Goal: Task Accomplishment & Management: Manage account settings

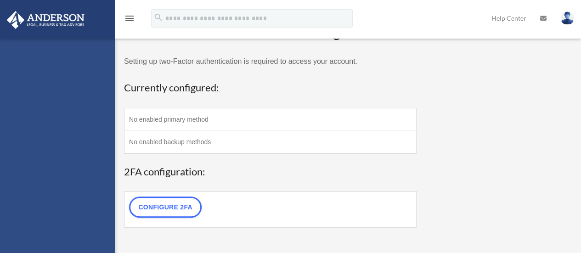
scroll to position [49, 0]
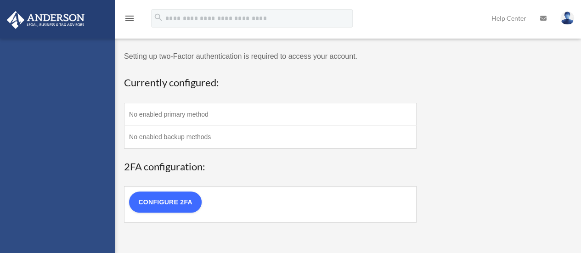
click at [171, 209] on link "Configure 2FA" at bounding box center [165, 202] width 73 height 21
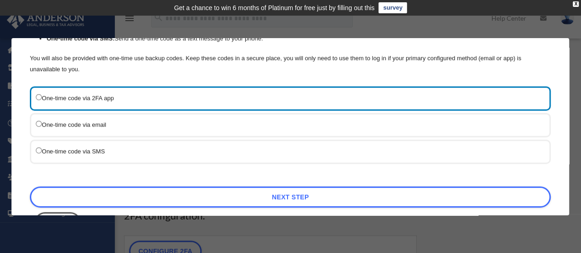
scroll to position [120, 0]
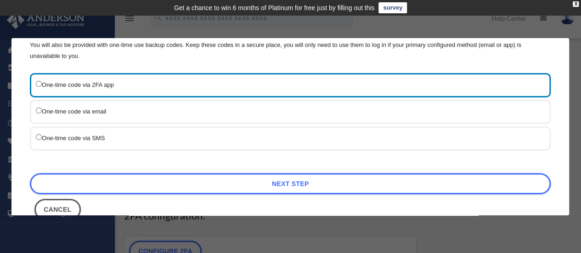
click at [135, 133] on label "One-time code via SMS" at bounding box center [286, 137] width 500 height 11
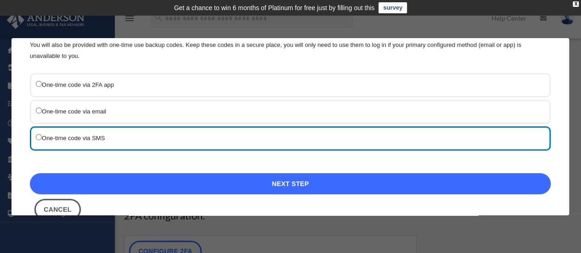
click at [260, 187] on link "Next Step" at bounding box center [290, 183] width 521 height 21
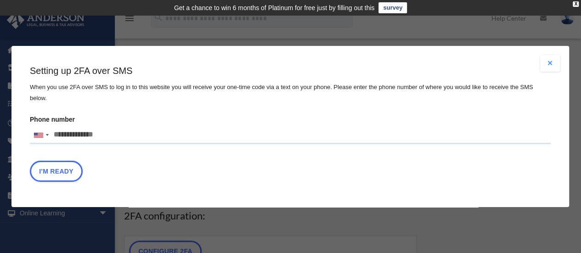
scroll to position [0, 0]
click at [120, 126] on input "Phone number United States +1 United Kingdom +44 Afghanistan (‫افغانستان‬‎) +93…" at bounding box center [290, 135] width 521 height 18
type input "**********"
click at [82, 169] on button "I'm Ready" at bounding box center [56, 171] width 53 height 21
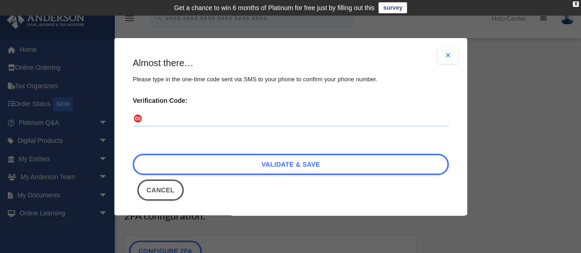
click at [343, 99] on label "Verification Code:" at bounding box center [291, 100] width 316 height 13
click at [343, 112] on input "Verification Code:" at bounding box center [291, 119] width 316 height 15
click at [306, 129] on fieldset "Verification Code:" at bounding box center [291, 115] width 316 height 42
click at [305, 121] on input "Verification Code:" at bounding box center [291, 119] width 316 height 15
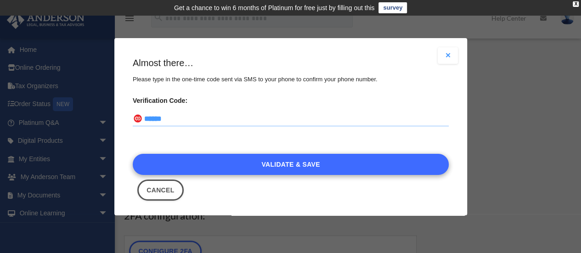
type input "******"
click at [294, 158] on link "Validate & Save" at bounding box center [291, 164] width 316 height 21
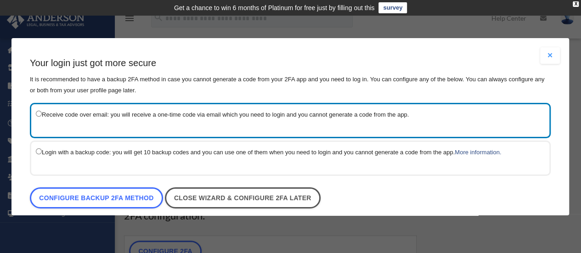
click at [264, 117] on label "Receive code over email: you will receive a one-time code via email which you n…" at bounding box center [286, 114] width 500 height 11
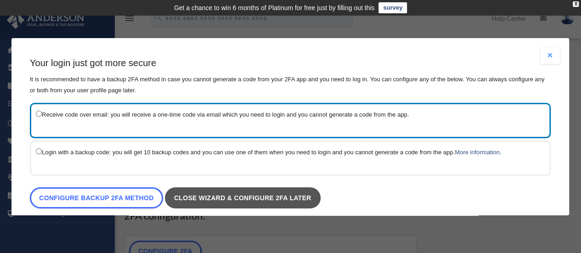
click at [207, 197] on link "Close wizard & configure 2FA later" at bounding box center [243, 198] width 156 height 21
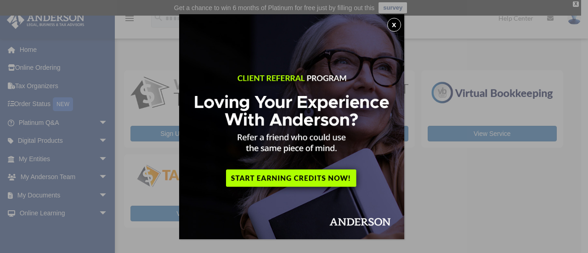
click at [397, 27] on button "x" at bounding box center [394, 25] width 14 height 14
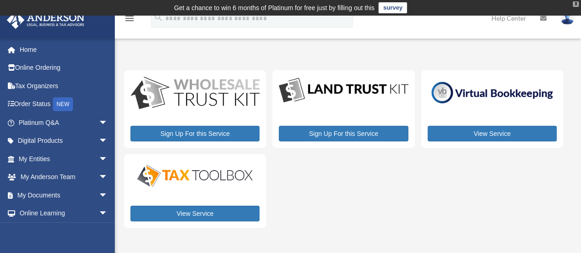
click at [578, 5] on div "X" at bounding box center [576, 4] width 6 height 6
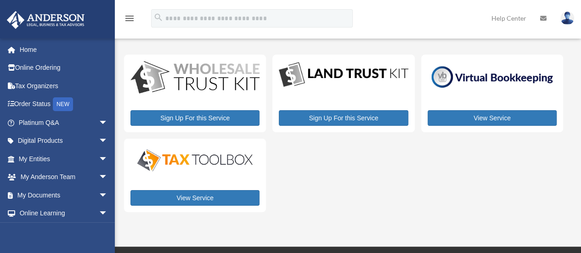
click at [192, 92] on img at bounding box center [195, 78] width 129 height 34
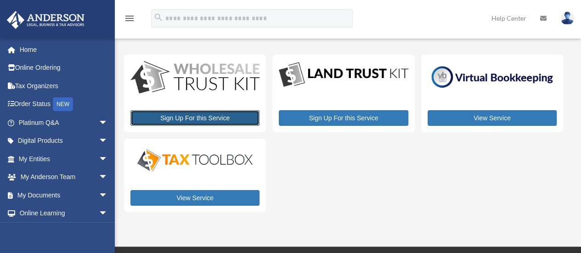
click at [191, 115] on link "Sign Up For this Service" at bounding box center [195, 118] width 129 height 16
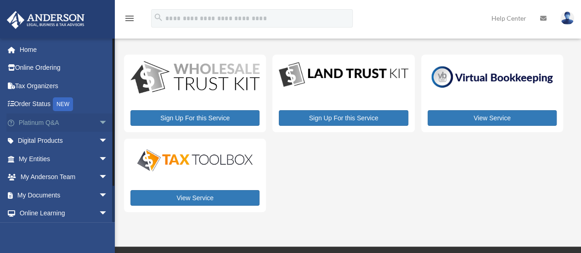
click at [99, 123] on span "arrow_drop_down" at bounding box center [108, 123] width 18 height 19
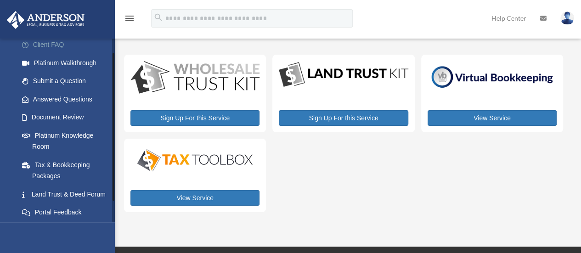
scroll to position [68, 0]
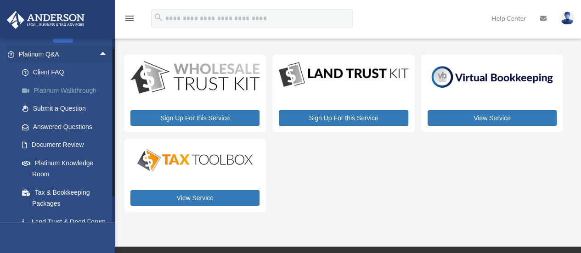
click at [86, 88] on link "Platinum Walkthrough" at bounding box center [67, 90] width 109 height 18
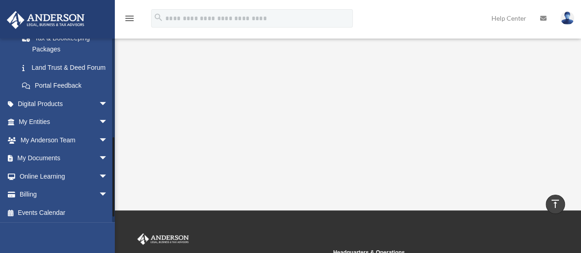
scroll to position [222, 0]
click at [99, 150] on span "arrow_drop_down" at bounding box center [108, 140] width 18 height 19
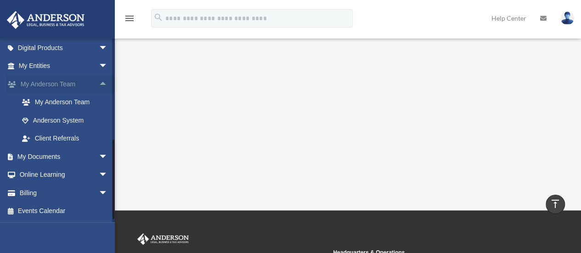
scroll to position [281, 0]
click at [99, 163] on span "arrow_drop_down" at bounding box center [108, 157] width 18 height 19
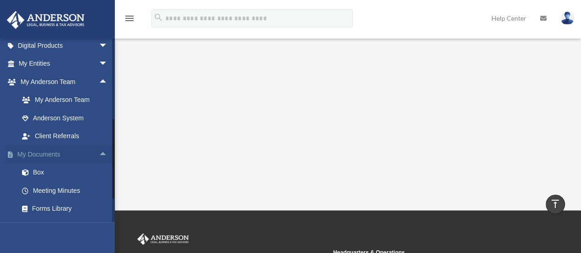
scroll to position [362, 0]
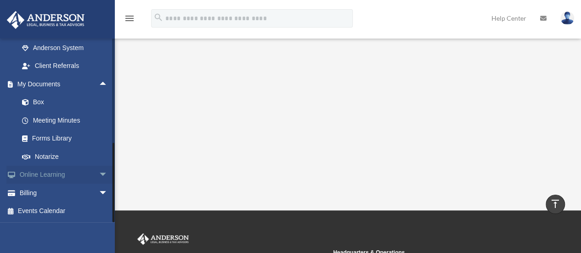
click at [99, 177] on span "arrow_drop_down" at bounding box center [108, 175] width 18 height 19
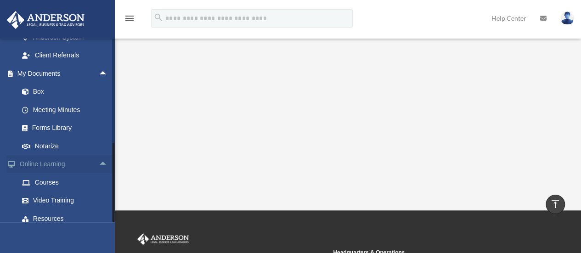
scroll to position [417, 0]
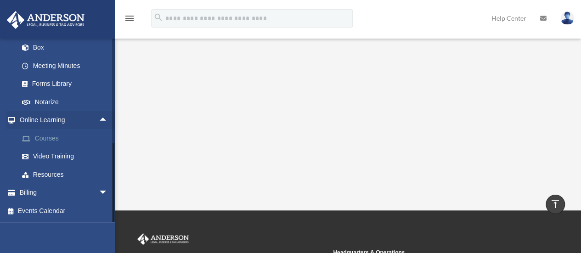
click at [63, 143] on link "Courses" at bounding box center [67, 138] width 109 height 18
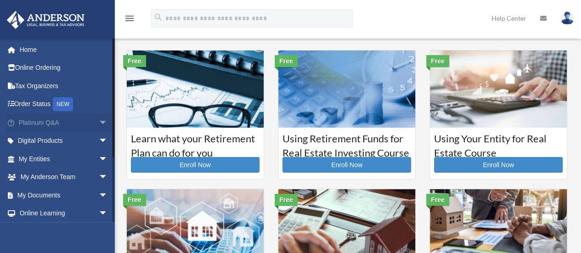
click at [99, 121] on span "arrow_drop_down" at bounding box center [108, 123] width 18 height 19
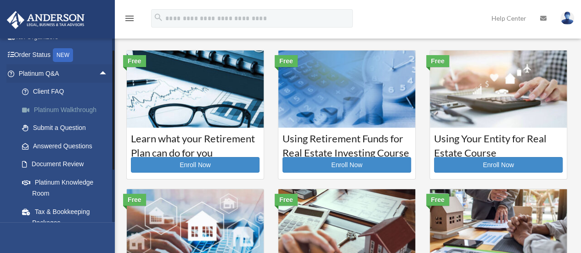
scroll to position [55, 0]
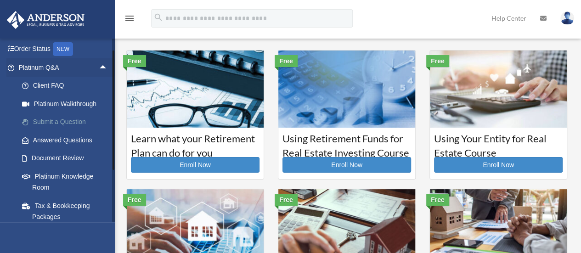
click at [62, 120] on link "Submit a Question" at bounding box center [67, 122] width 109 height 18
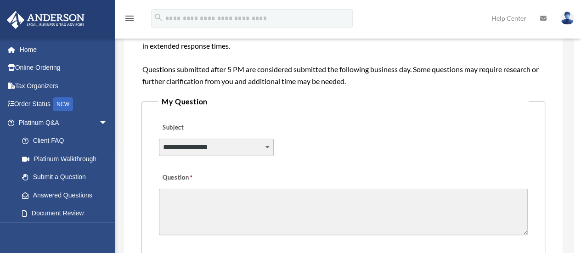
scroll to position [146, 0]
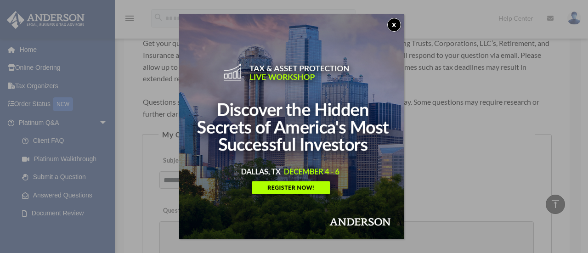
click at [396, 21] on button "x" at bounding box center [394, 25] width 14 height 14
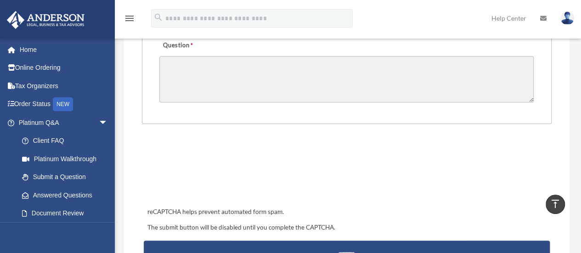
scroll to position [313, 0]
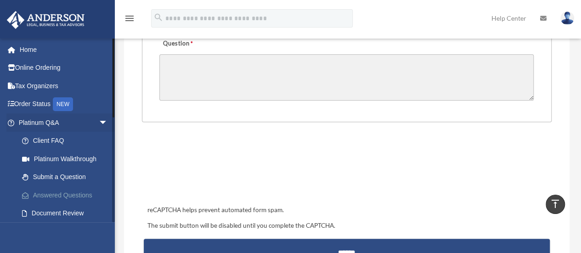
click at [85, 199] on link "Answered Questions" at bounding box center [67, 195] width 109 height 18
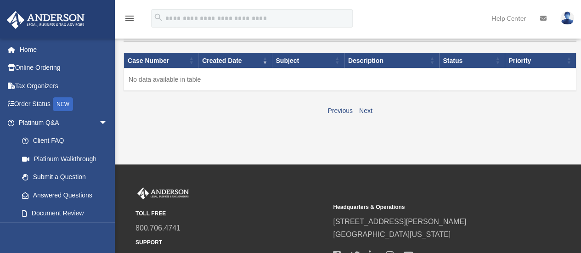
scroll to position [97, 0]
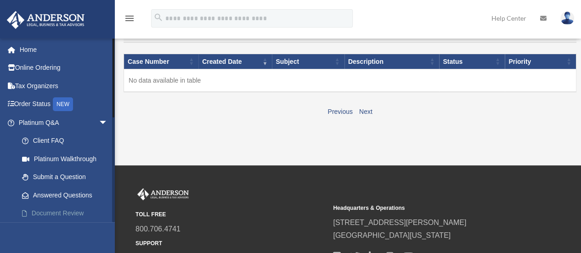
click at [62, 213] on link "Document Review" at bounding box center [67, 214] width 109 height 18
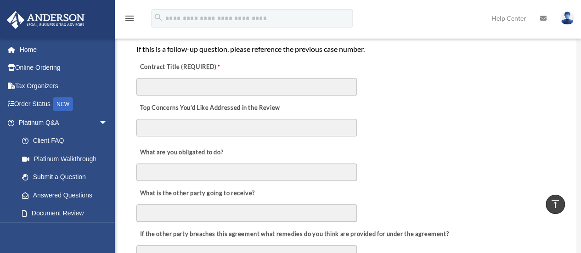
scroll to position [183, 0]
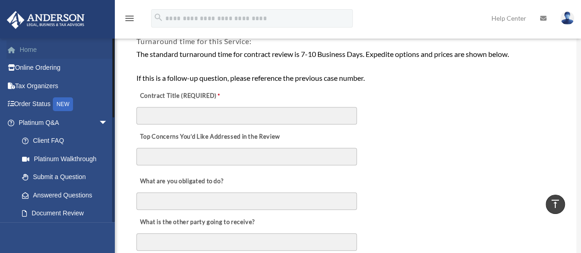
click at [42, 56] on link "Home" at bounding box center [63, 49] width 115 height 18
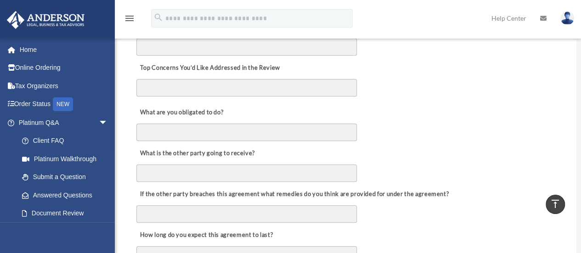
scroll to position [480, 0]
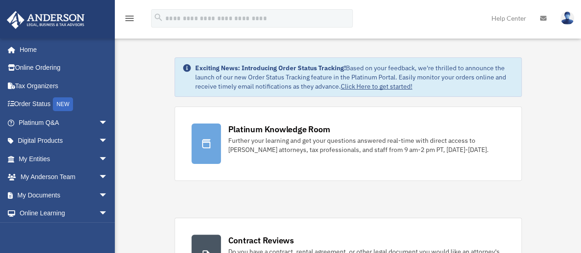
click at [279, 163] on link "Platinum Knowledge Room Further your learning and get your questions answered r…" at bounding box center [348, 144] width 347 height 74
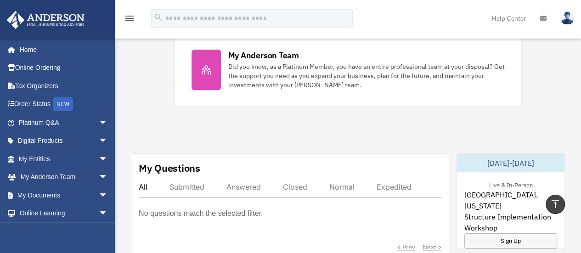
scroll to position [422, 0]
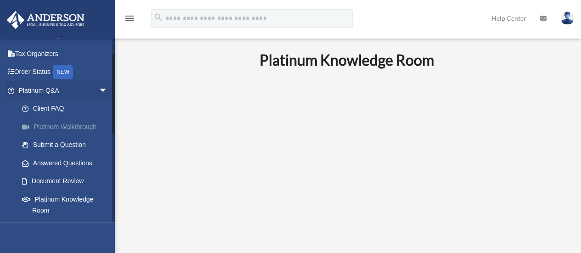
scroll to position [35, 0]
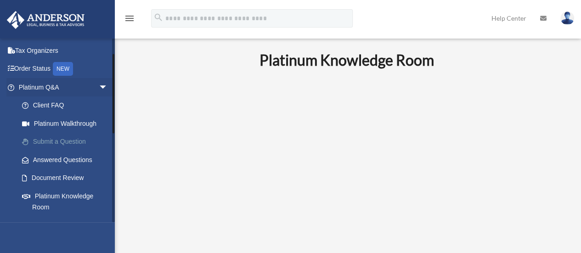
click at [64, 145] on link "Submit a Question" at bounding box center [67, 142] width 109 height 18
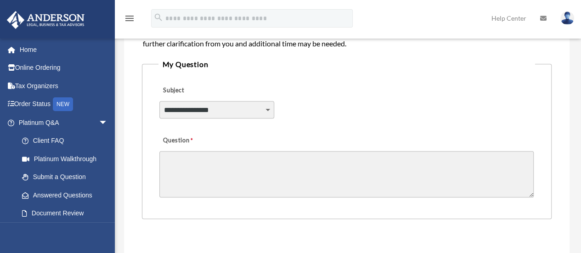
scroll to position [215, 0]
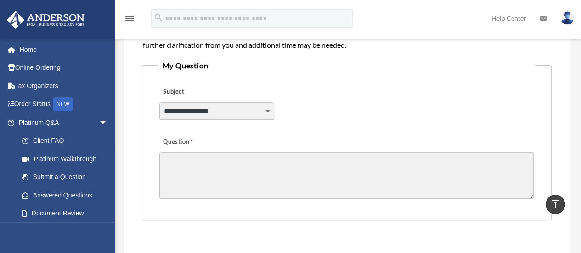
click at [266, 112] on select "**********" at bounding box center [216, 110] width 114 height 17
click at [297, 115] on div "**********" at bounding box center [347, 105] width 376 height 50
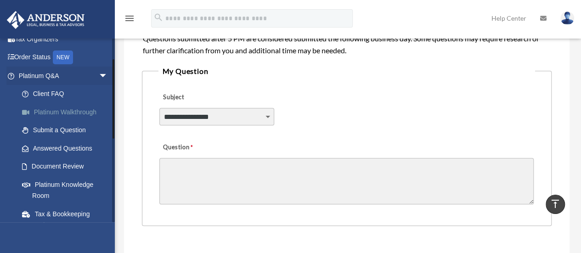
scroll to position [47, 0]
click at [64, 161] on link "Document Review" at bounding box center [67, 166] width 109 height 18
click at [63, 171] on link "Document Review" at bounding box center [67, 166] width 109 height 18
click at [250, 105] on div "**********" at bounding box center [347, 110] width 376 height 50
click at [268, 115] on select "**********" at bounding box center [216, 116] width 114 height 17
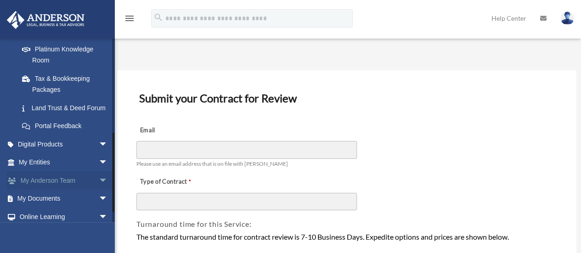
scroll to position [235, 0]
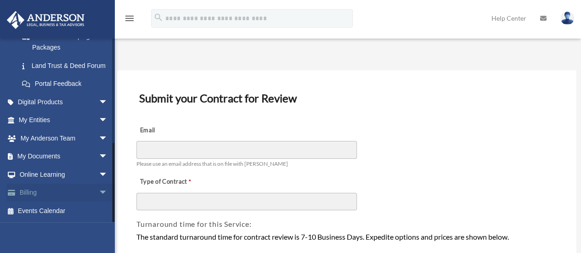
click at [99, 191] on span "arrow_drop_down" at bounding box center [108, 193] width 18 height 19
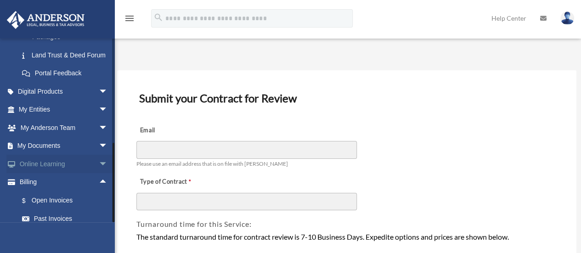
click at [99, 174] on span "arrow_drop_down" at bounding box center [108, 164] width 18 height 19
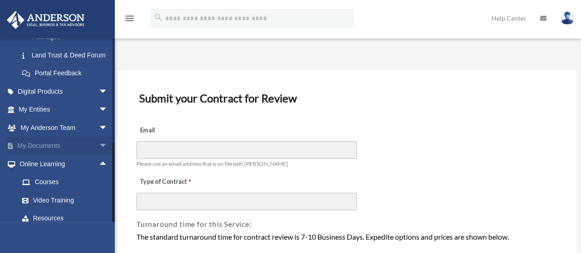
click at [99, 151] on span "arrow_drop_down" at bounding box center [108, 146] width 18 height 19
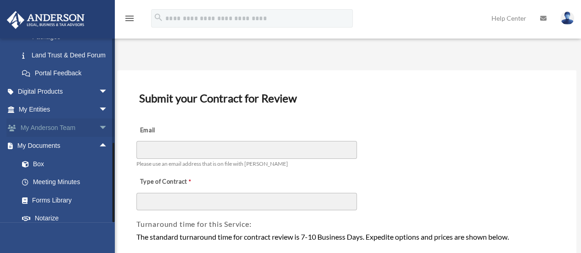
click at [99, 137] on span "arrow_drop_down" at bounding box center [108, 128] width 18 height 19
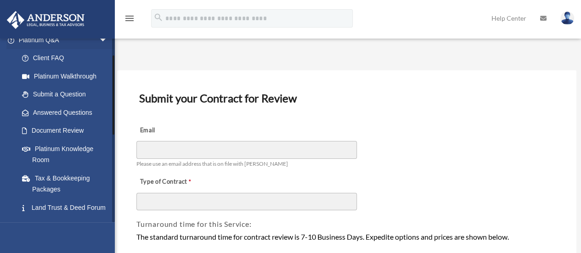
scroll to position [74, 0]
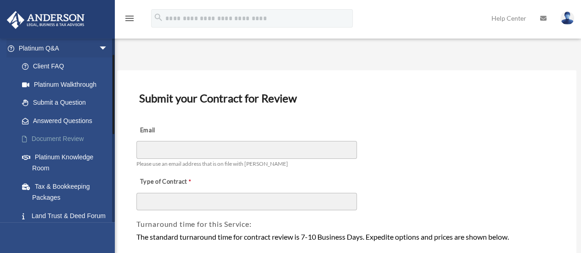
click at [63, 139] on link "Document Review" at bounding box center [67, 139] width 109 height 18
click at [83, 134] on link "Document Review" at bounding box center [67, 139] width 109 height 18
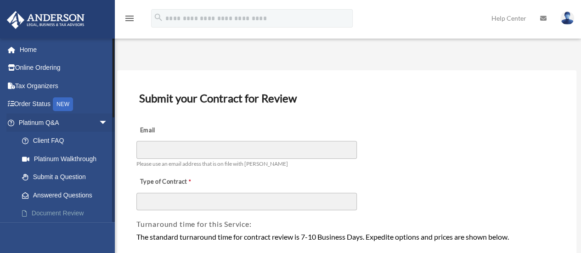
click at [60, 206] on link "Document Review" at bounding box center [67, 214] width 109 height 18
click at [61, 208] on link "Document Review" at bounding box center [67, 214] width 109 height 18
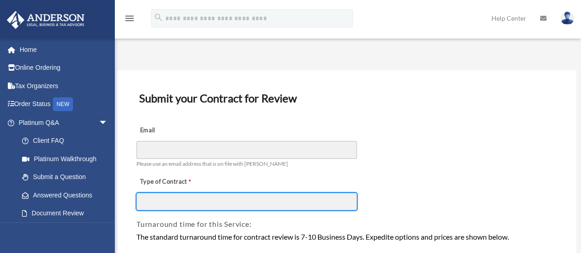
click at [321, 210] on input "Type of Contract" at bounding box center [246, 201] width 221 height 17
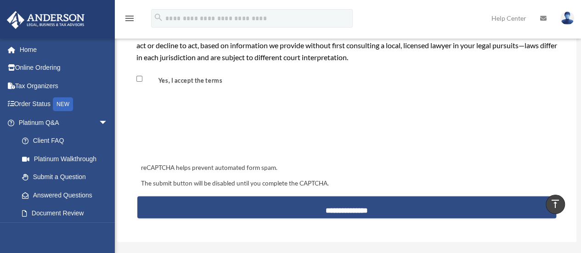
scroll to position [844, 0]
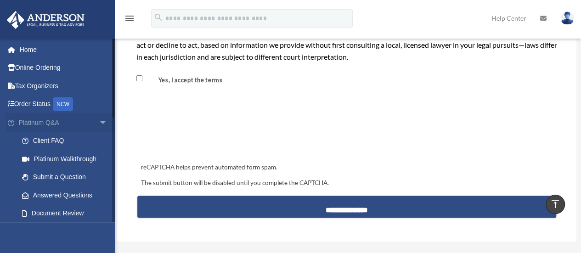
click at [99, 119] on span "arrow_drop_down" at bounding box center [108, 123] width 18 height 19
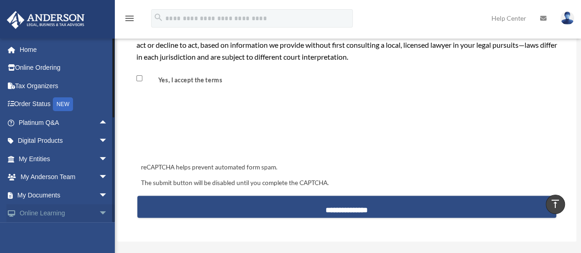
click at [85, 213] on link "Online Learning arrow_drop_down" at bounding box center [63, 214] width 115 height 18
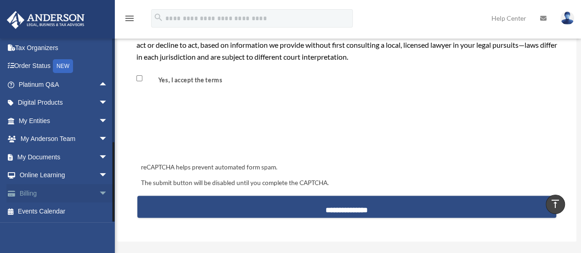
click at [101, 184] on span "arrow_drop_down" at bounding box center [108, 193] width 18 height 19
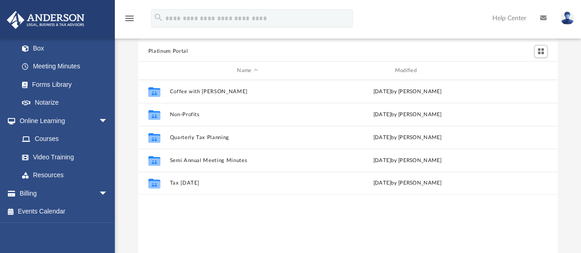
scroll to position [32, 0]
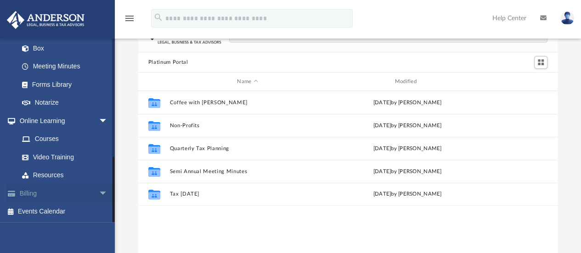
click at [102, 196] on span "arrow_drop_down" at bounding box center [108, 193] width 18 height 19
click at [102, 196] on span "arrow_drop_up" at bounding box center [108, 193] width 18 height 19
click at [56, 175] on link "Resources" at bounding box center [67, 175] width 109 height 18
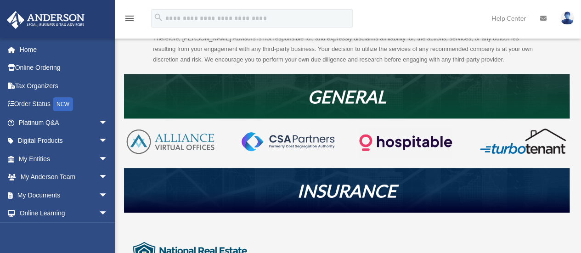
scroll to position [131, 0]
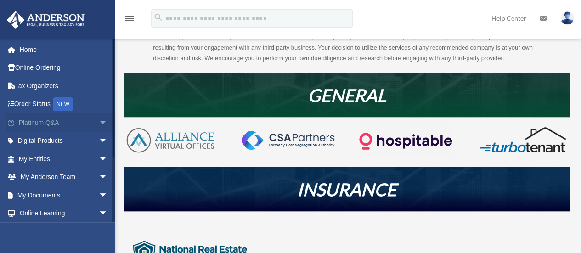
click at [99, 122] on span "arrow_drop_down" at bounding box center [108, 123] width 18 height 19
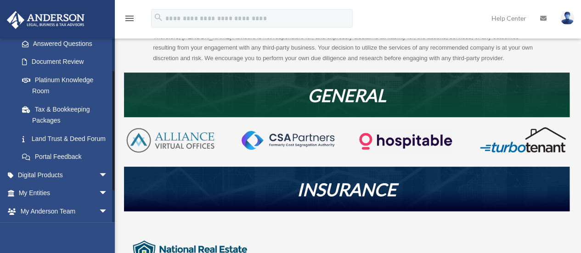
scroll to position [154, 0]
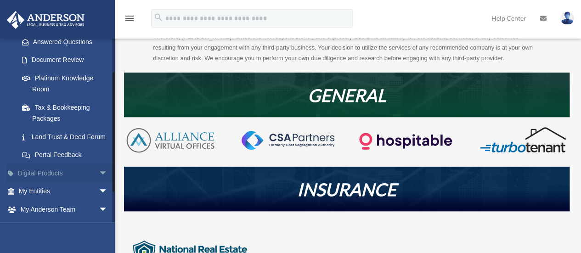
click at [79, 182] on link "Digital Products arrow_drop_down" at bounding box center [63, 173] width 115 height 18
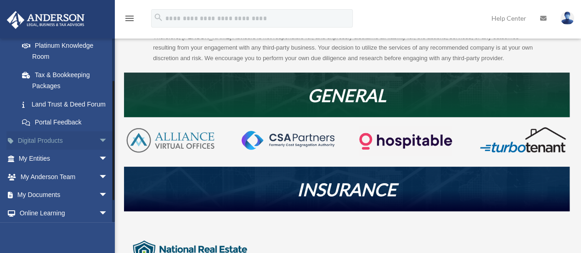
scroll to position [191, 0]
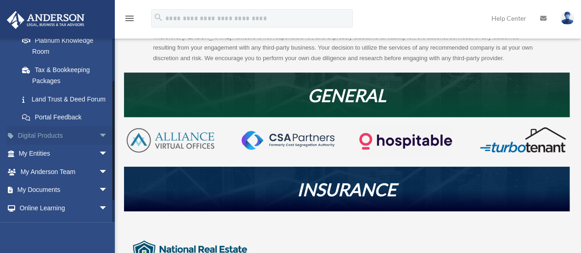
click at [99, 145] on span "arrow_drop_down" at bounding box center [108, 135] width 18 height 19
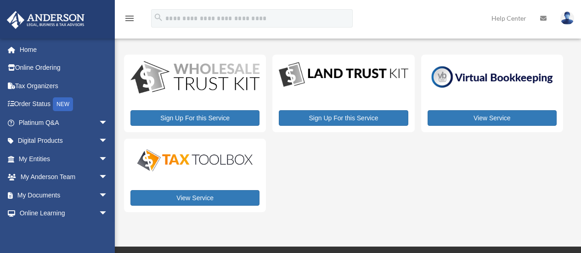
click at [75, 159] on link "My Entities arrow_drop_down" at bounding box center [63, 159] width 115 height 18
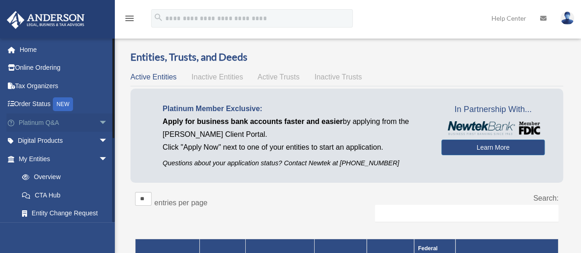
click at [99, 124] on span "arrow_drop_down" at bounding box center [108, 123] width 18 height 19
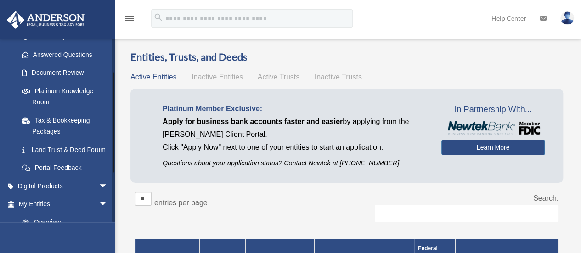
scroll to position [140, 0]
click at [83, 178] on link "Portal Feedback" at bounding box center [67, 168] width 109 height 18
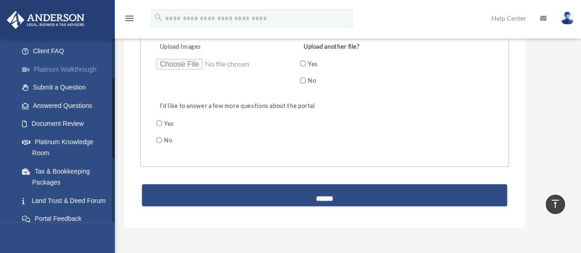
scroll to position [90, 0]
click at [75, 151] on link "Platinum Knowledge Room" at bounding box center [67, 147] width 109 height 29
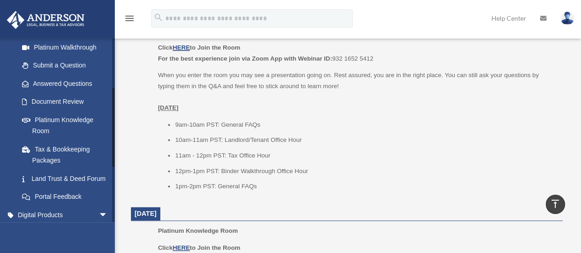
scroll to position [112, 0]
click at [53, 176] on link "Land Trust & Deed Forum" at bounding box center [67, 178] width 109 height 18
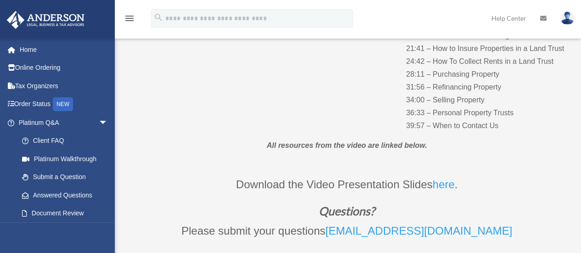
scroll to position [227, 0]
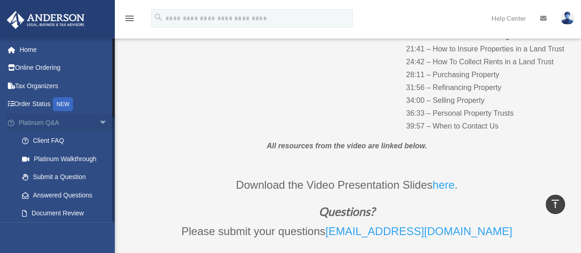
click at [99, 125] on span "arrow_drop_down" at bounding box center [108, 123] width 18 height 19
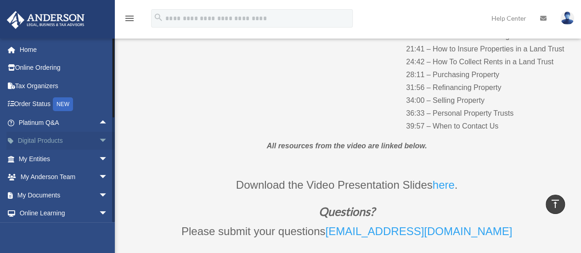
click at [99, 138] on span "arrow_drop_down" at bounding box center [108, 141] width 18 height 19
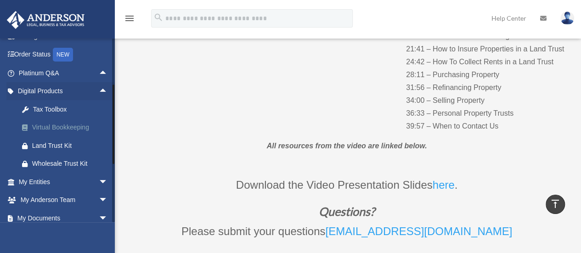
scroll to position [49, 0]
click at [99, 176] on span "arrow_drop_down" at bounding box center [108, 182] width 18 height 19
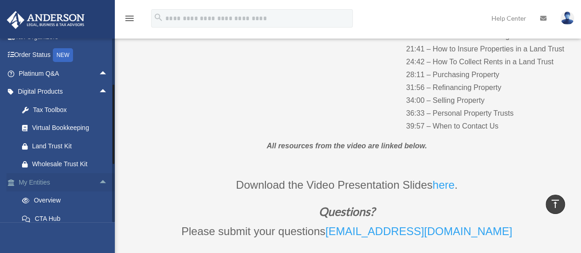
click at [66, 181] on link "My Entities arrow_drop_up" at bounding box center [63, 182] width 115 height 18
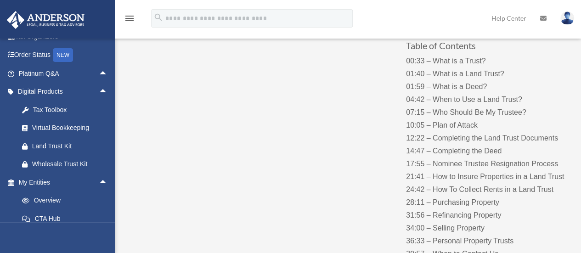
scroll to position [98, 0]
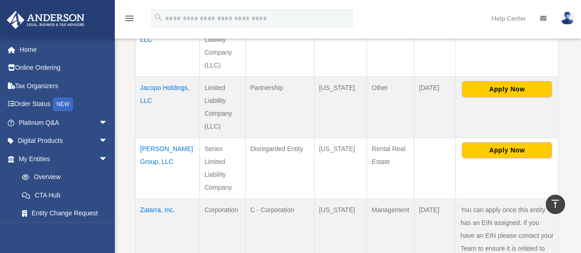
scroll to position [359, 0]
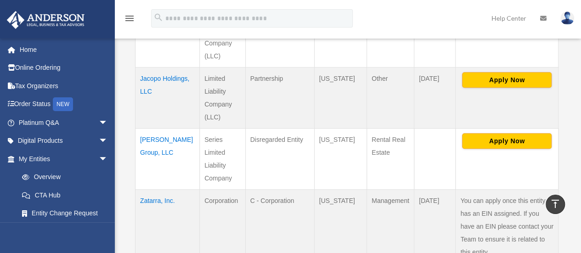
click at [149, 128] on td "Monte Cristo Group, LLC" at bounding box center [168, 158] width 64 height 61
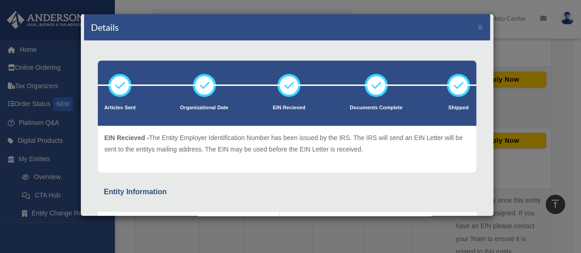
scroll to position [0, 0]
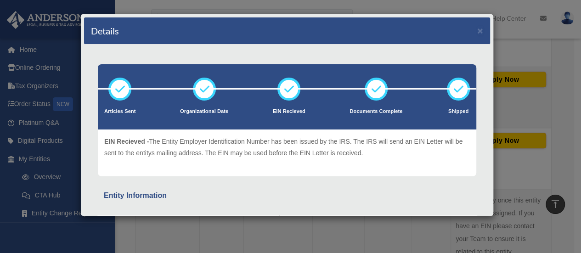
click at [534, 148] on div "Details × Articles Sent Organizational Date" at bounding box center [290, 126] width 581 height 253
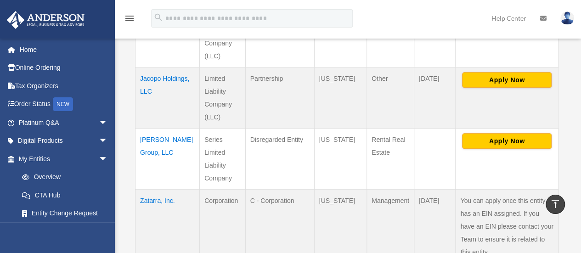
drag, startPoint x: 534, startPoint y: 148, endPoint x: 315, endPoint y: 171, distance: 220.5
click at [315, 171] on tbody "Abbe Faria, LLC Limited Liability Company (LLC) Disregarded Entity Virginia Fli…" at bounding box center [347, 98] width 423 height 332
click at [342, 189] on td "Virginia" at bounding box center [340, 226] width 53 height 74
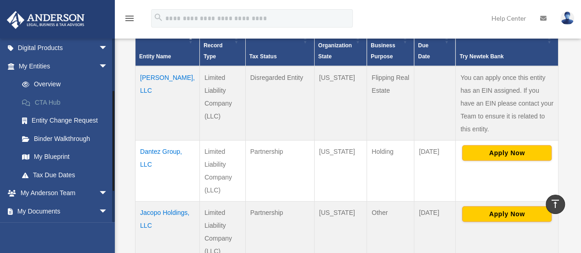
scroll to position [92, 0]
click at [92, 141] on link "Binder Walkthrough" at bounding box center [67, 139] width 109 height 18
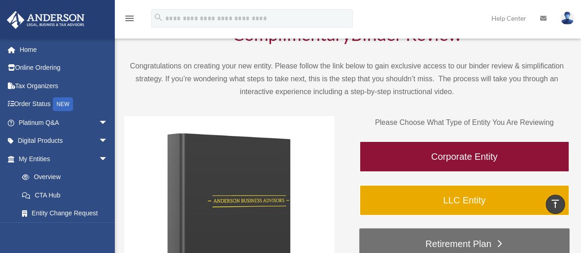
scroll to position [51, 0]
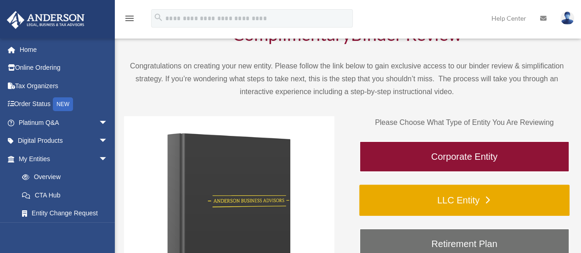
click at [448, 194] on link "LLC Entity" at bounding box center [464, 200] width 210 height 31
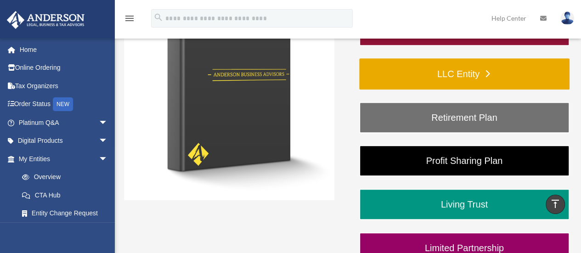
scroll to position [198, 0]
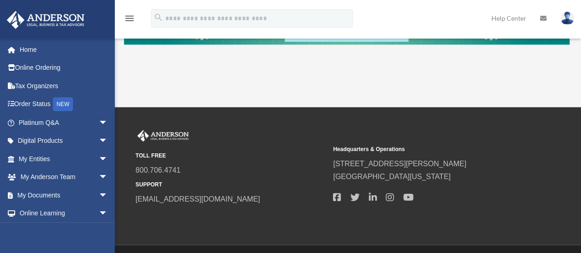
scroll to position [337, 0]
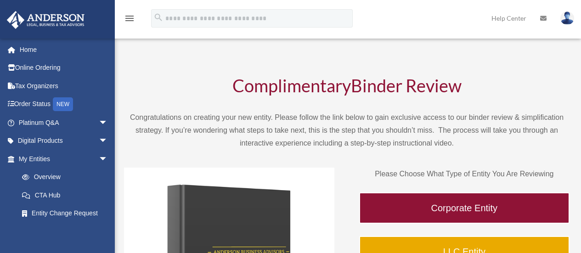
scroll to position [198, 0]
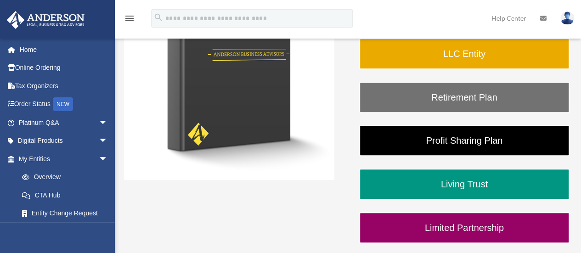
click at [485, 176] on link "Living Trust" at bounding box center [464, 184] width 210 height 31
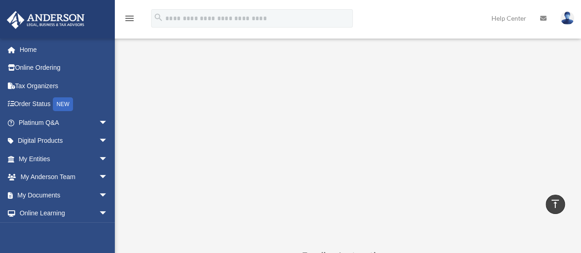
scroll to position [83, 0]
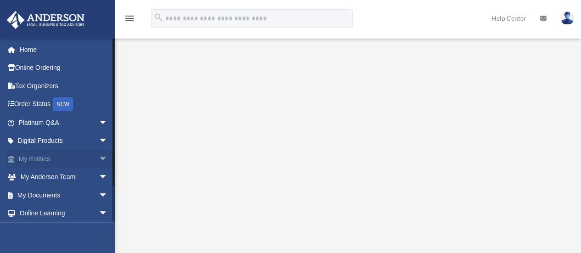
click at [99, 156] on span "arrow_drop_down" at bounding box center [108, 159] width 18 height 19
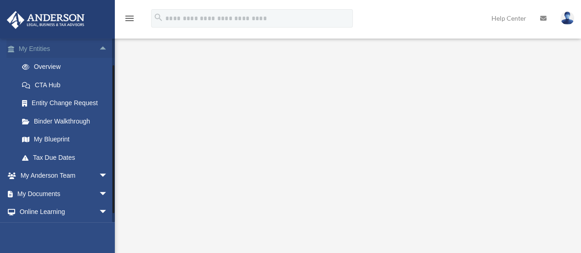
scroll to position [110, 0]
click at [68, 139] on link "My Blueprint" at bounding box center [67, 140] width 109 height 18
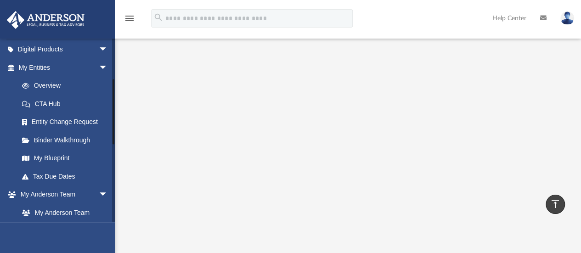
scroll to position [114, 0]
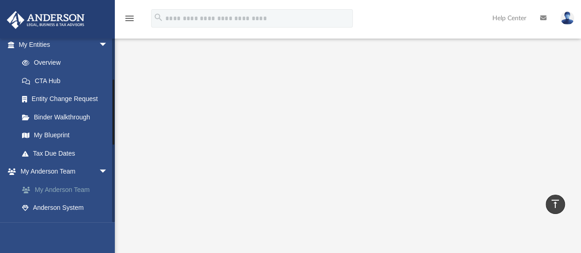
click at [62, 186] on link "My Anderson Team" at bounding box center [67, 190] width 109 height 18
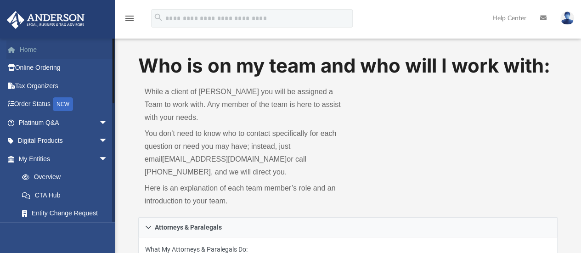
click at [44, 51] on link "Home" at bounding box center [63, 49] width 115 height 18
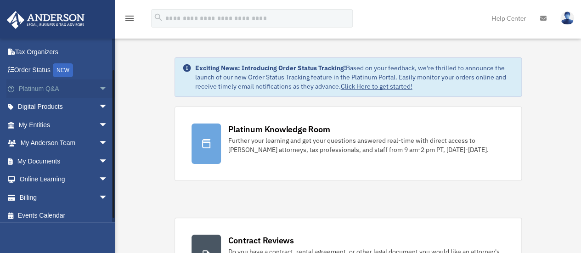
scroll to position [34, 0]
click at [99, 159] on span "arrow_drop_down" at bounding box center [108, 161] width 18 height 19
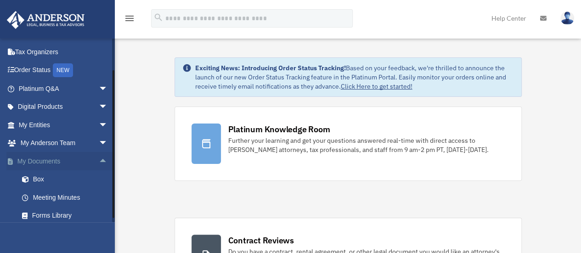
scroll to position [71, 0]
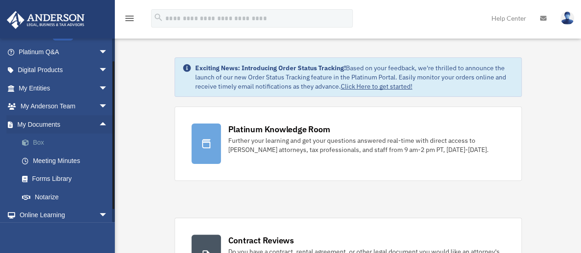
click at [51, 142] on link "Box" at bounding box center [67, 143] width 109 height 18
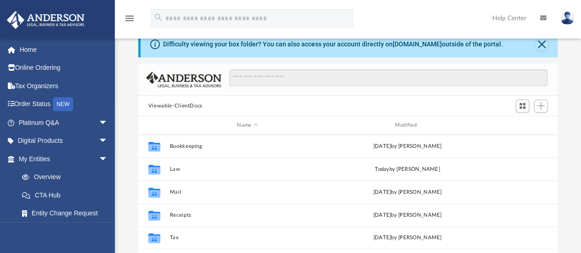
scroll to position [21, 0]
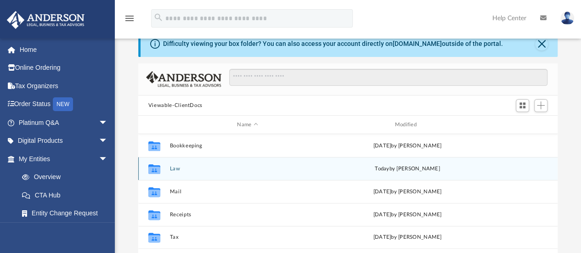
click at [214, 170] on button "Law" at bounding box center [248, 169] width 156 height 6
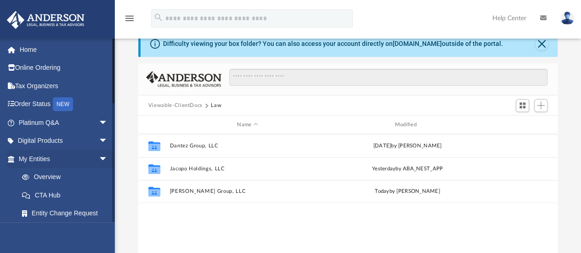
click at [0, 179] on li "My Entities arrow_drop_down Overview CTA Hub Entity Change Request Binder Walkt…" at bounding box center [61, 213] width 122 height 127
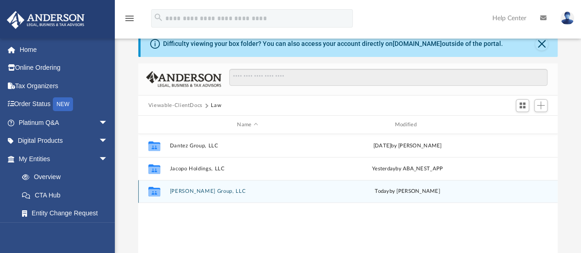
click at [197, 193] on button "[PERSON_NAME] Group, LLC" at bounding box center [248, 192] width 156 height 6
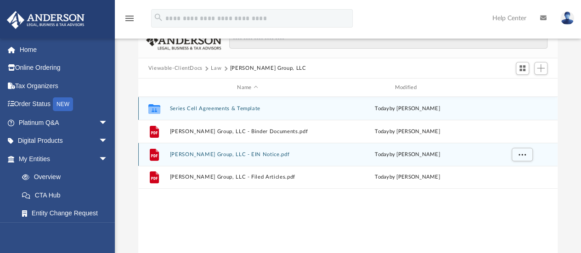
scroll to position [60, 0]
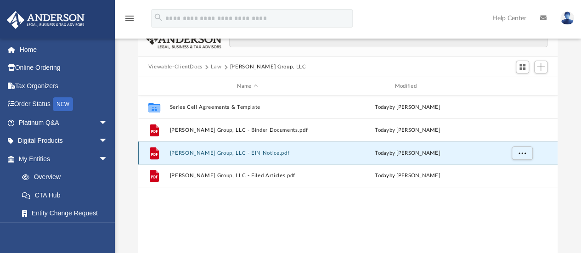
click at [264, 155] on button "[PERSON_NAME] Group, LLC - EIN Notice.pdf" at bounding box center [248, 153] width 156 height 6
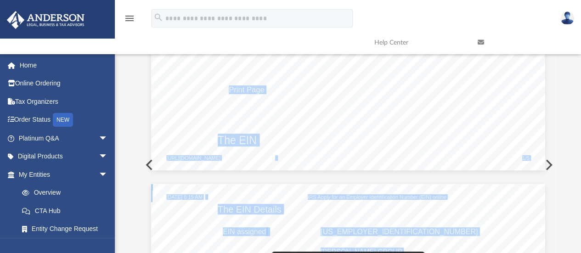
scroll to position [392, 0]
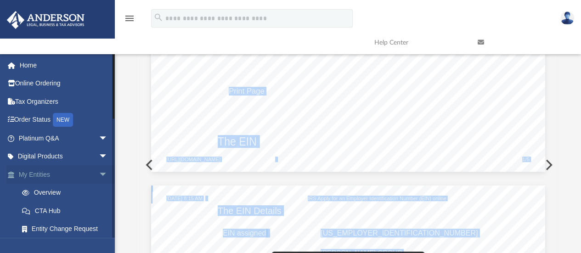
click at [71, 171] on link "My Entities arrow_drop_down" at bounding box center [63, 174] width 115 height 18
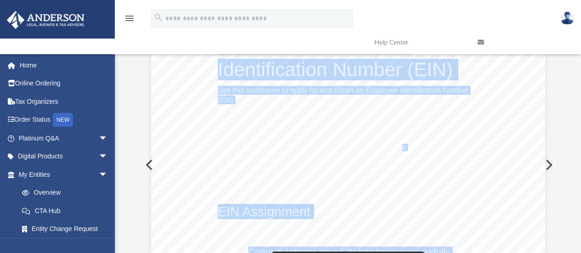
scroll to position [122, 0]
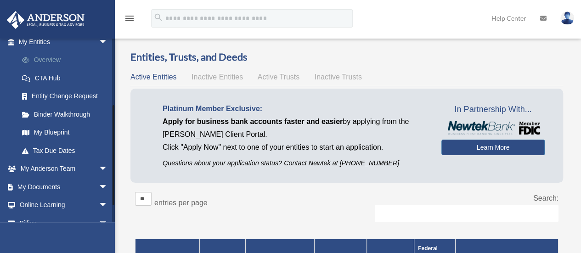
scroll to position [117, 0]
click at [99, 187] on span "arrow_drop_down" at bounding box center [108, 187] width 18 height 19
click at [99, 187] on span "arrow_drop_up" at bounding box center [108, 187] width 18 height 19
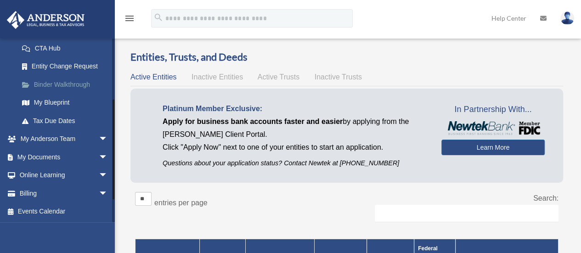
scroll to position [97, 0]
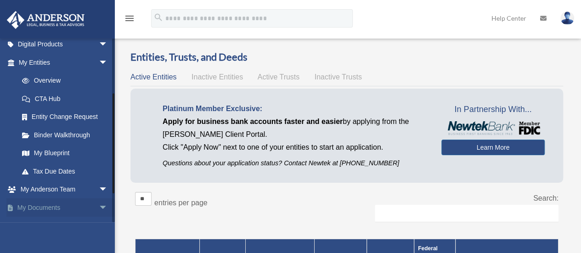
click at [99, 204] on span "arrow_drop_down" at bounding box center [108, 208] width 18 height 19
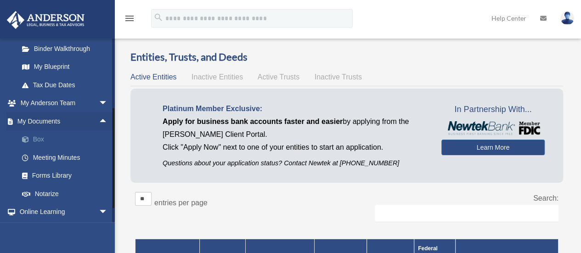
click at [39, 136] on link "Box" at bounding box center [67, 140] width 109 height 18
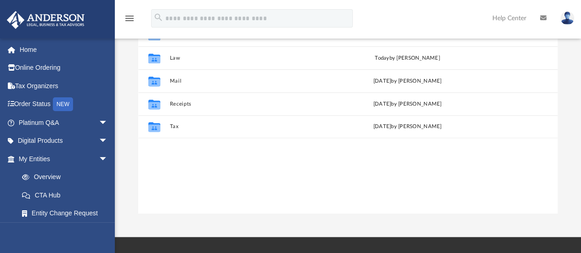
scroll to position [132, 0]
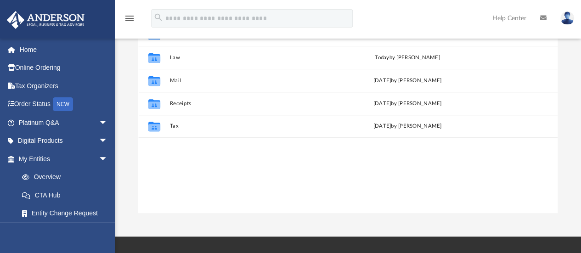
drag, startPoint x: 0, startPoint y: 0, endPoint x: 262, endPoint y: 159, distance: 306.1
click at [262, 159] on div "Collaborated Folder Bookkeeping [DATE] by [PERSON_NAME] Collaborated Folder Law…" at bounding box center [348, 118] width 420 height 191
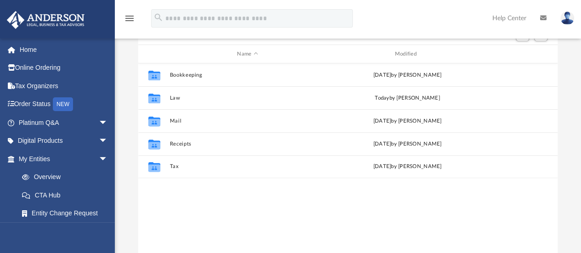
scroll to position [91, 0]
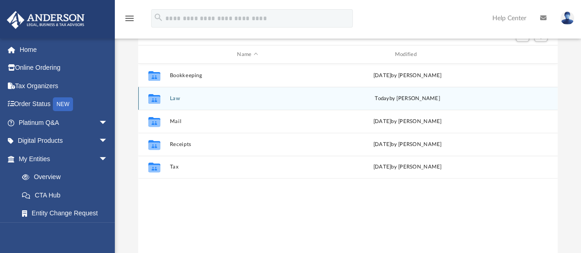
click at [186, 102] on div "Collaborated Folder Law today by Lindsay Haggie" at bounding box center [348, 98] width 420 height 23
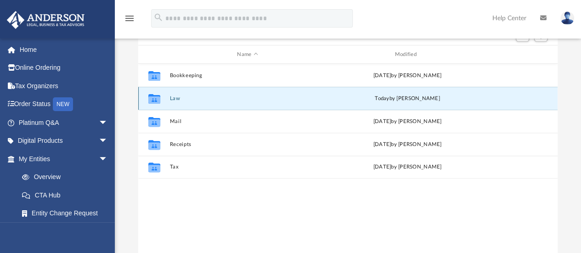
click at [170, 98] on button "Law" at bounding box center [248, 99] width 156 height 6
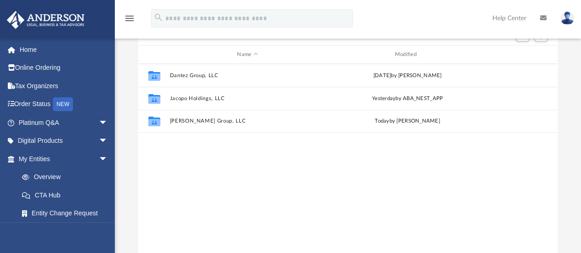
click at [256, 162] on div "Collaborated Folder Dantez Group, LLC Thu Sep 18 2025 by Lindsay Haggie Collabo…" at bounding box center [348, 159] width 420 height 191
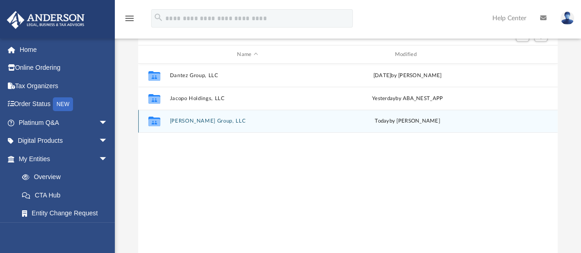
click at [203, 125] on div "Collaborated Folder Monte Cristo Group, LLC today by Lindsay Haggie" at bounding box center [348, 121] width 420 height 23
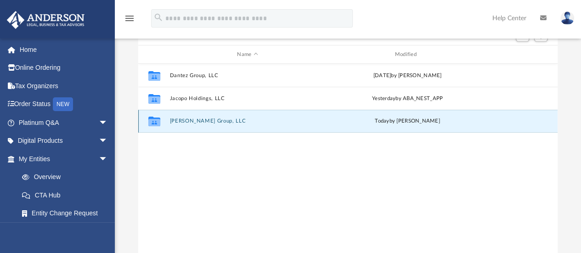
click at [202, 122] on button "Monte Cristo Group, LLC" at bounding box center [248, 122] width 156 height 6
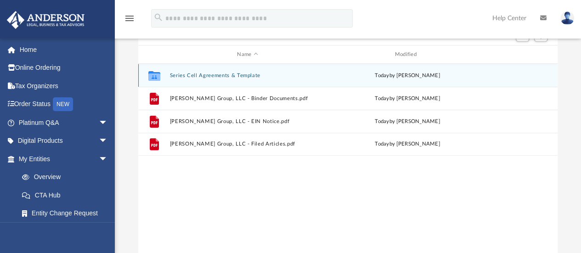
click at [215, 75] on button "Series Cell Agreements & Template" at bounding box center [248, 76] width 156 height 6
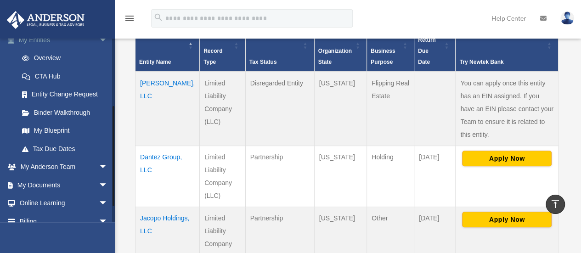
scroll to position [147, 0]
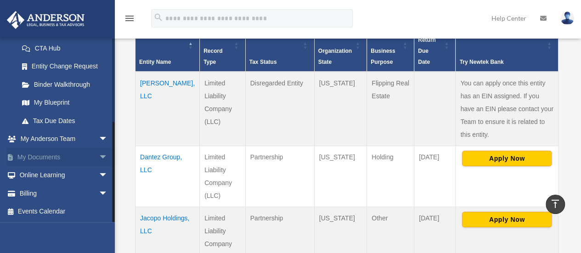
click at [99, 160] on span "arrow_drop_down" at bounding box center [108, 157] width 18 height 19
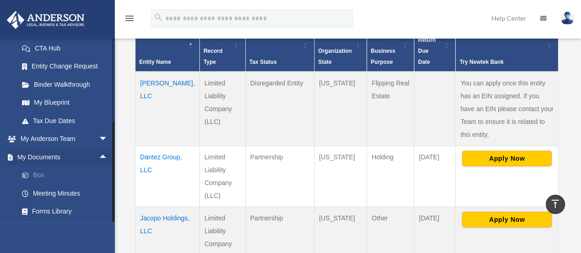
click at [57, 175] on link "Box" at bounding box center [67, 175] width 109 height 18
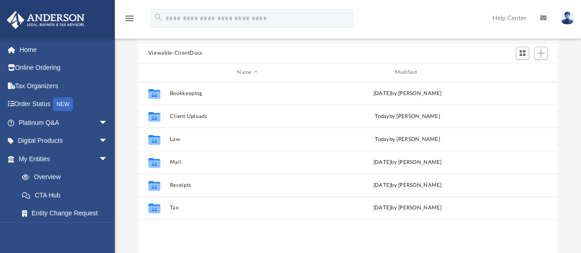
scroll to position [73, 0]
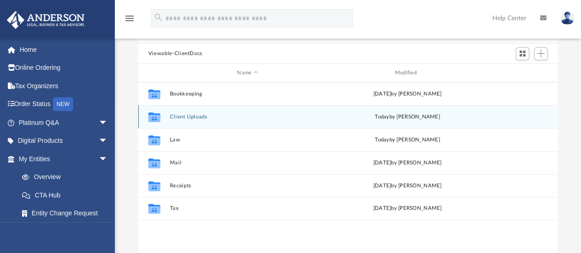
click at [245, 114] on button "Client Uploads" at bounding box center [248, 117] width 156 height 6
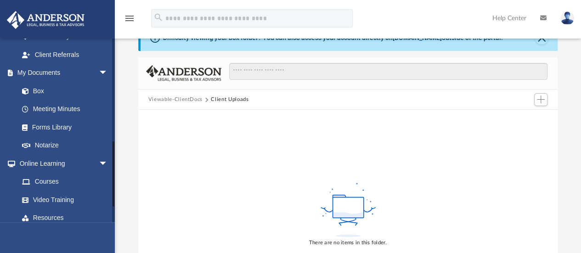
scroll to position [329, 0]
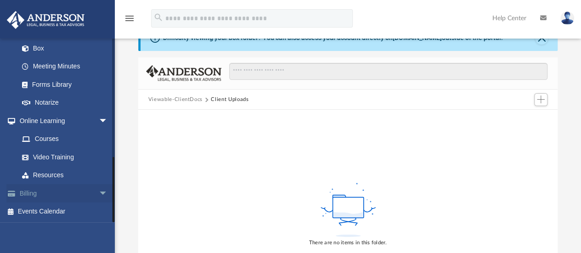
click at [79, 188] on link "Billing arrow_drop_down" at bounding box center [63, 193] width 115 height 18
click at [99, 199] on span "arrow_drop_down" at bounding box center [108, 193] width 18 height 19
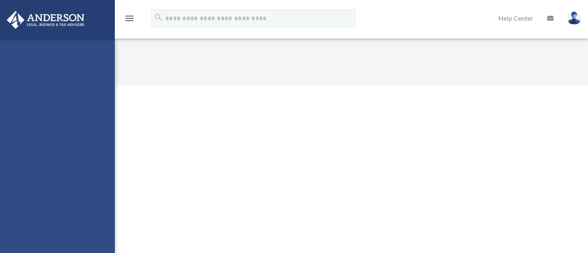
click at [53, 157] on div "[EMAIL_ADDRESS][DOMAIN_NAME] Sign Out [EMAIL_ADDRESS][DOMAIN_NAME] Home Online …" at bounding box center [57, 165] width 115 height 253
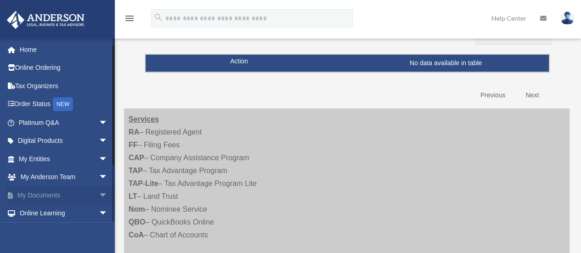
scroll to position [93, 0]
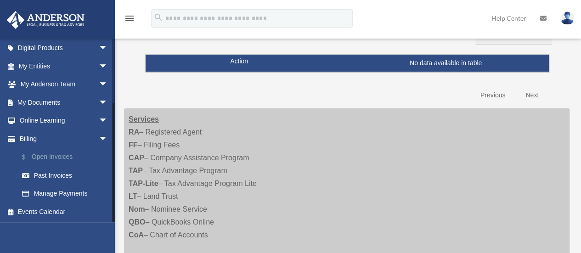
click at [62, 158] on link "$ Open Invoices" at bounding box center [67, 157] width 109 height 19
click at [68, 159] on link "$ Open Invoices" at bounding box center [67, 157] width 109 height 19
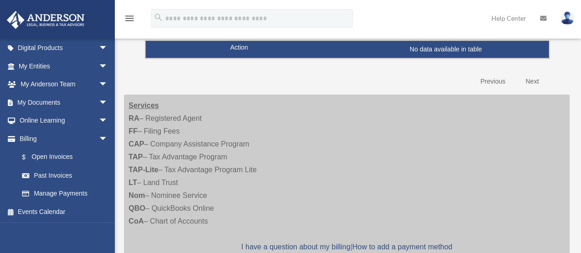
scroll to position [85, 0]
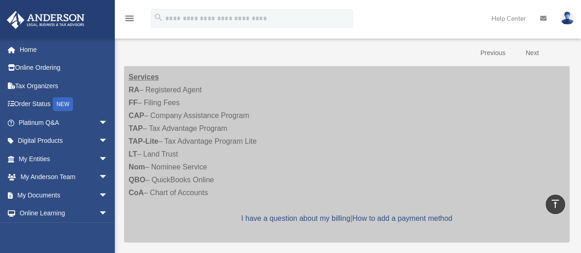
scroll to position [119, 0]
